Goal: Download file/media

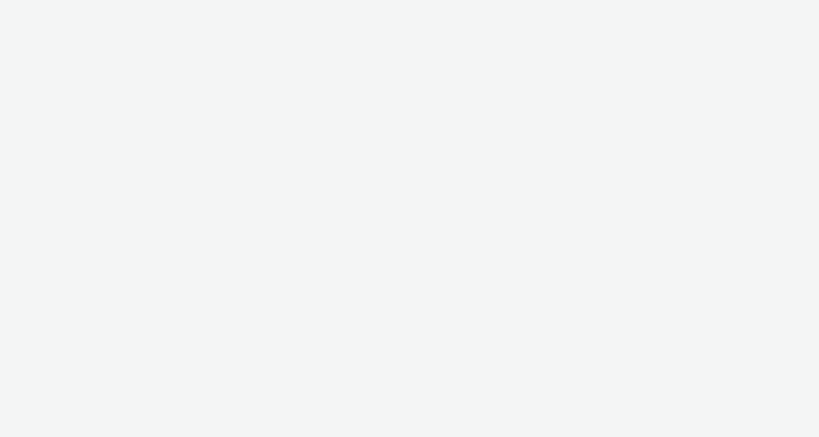
select select "ac009755-aa48-4799-8050-7a339a378eb8"
select select "c87e815b-22a1-47c7-876e-bd3135ce1a1d"
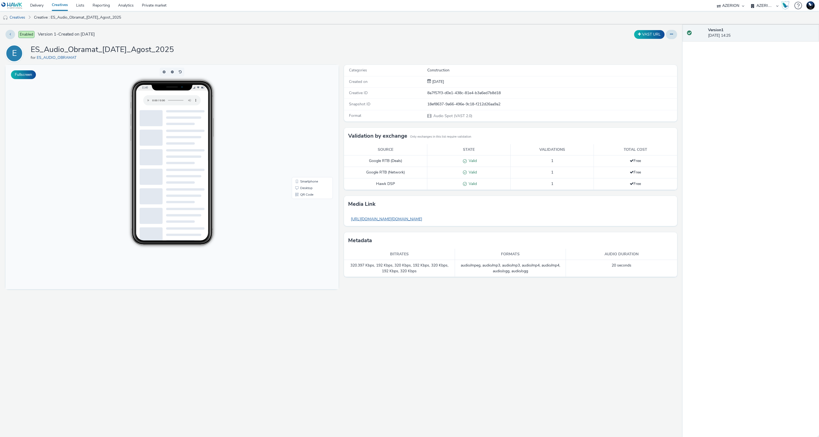
click at [412, 222] on link "[URL][DOMAIN_NAME][DOMAIN_NAME]" at bounding box center [386, 219] width 77 height 11
click at [60, 57] on link "ES_AUDIO_OBRAMAT" at bounding box center [58, 57] width 42 height 5
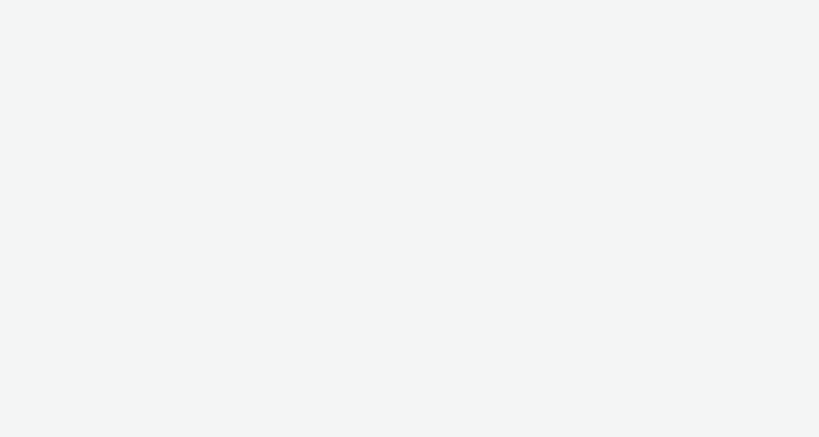
select select "ac009755-aa48-4799-8050-7a339a378eb8"
select select "c87e815b-22a1-47c7-876e-bd3135ce1a1d"
select select "ac009755-aa48-4799-8050-7a339a378eb8"
select select "c87e815b-22a1-47c7-876e-bd3135ce1a1d"
